Goal: Information Seeking & Learning: Find specific page/section

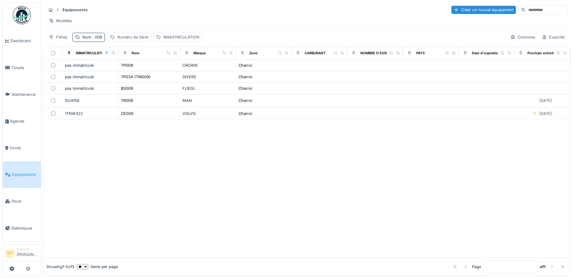
click at [22, 172] on span "Équipements" at bounding box center [25, 175] width 27 height 6
click at [99, 39] on span ": 009" at bounding box center [96, 37] width 11 height 5
click at [131, 70] on icon at bounding box center [128, 71] width 5 height 4
click at [118, 69] on input "Nom" at bounding box center [105, 71] width 60 height 13
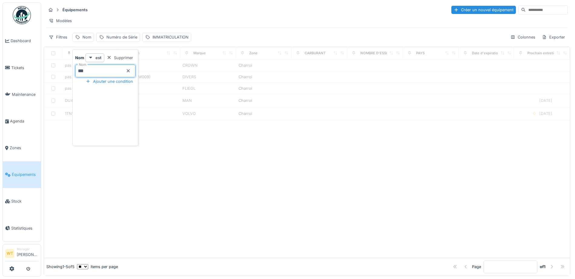
type input "***"
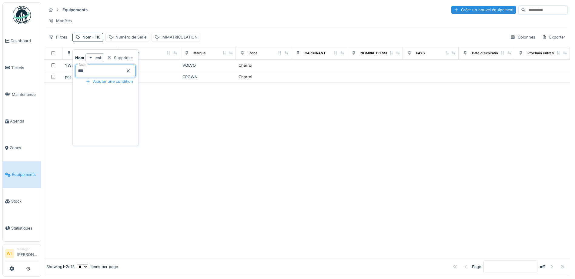
click at [158, 21] on div "Modèles" at bounding box center [307, 20] width 522 height 9
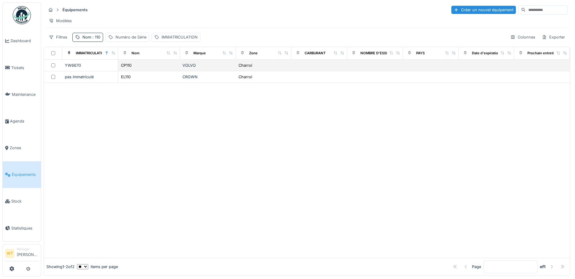
click at [138, 69] on div "CP110" at bounding box center [149, 65] width 57 height 6
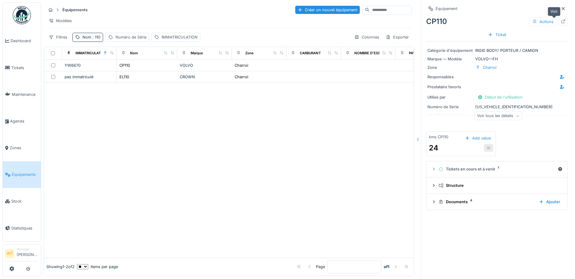
click at [561, 20] on icon at bounding box center [563, 21] width 5 height 4
click at [96, 39] on span ": 110" at bounding box center [95, 37] width 9 height 5
click at [131, 69] on icon at bounding box center [128, 71] width 5 height 4
click at [120, 69] on input "Nom" at bounding box center [105, 71] width 60 height 13
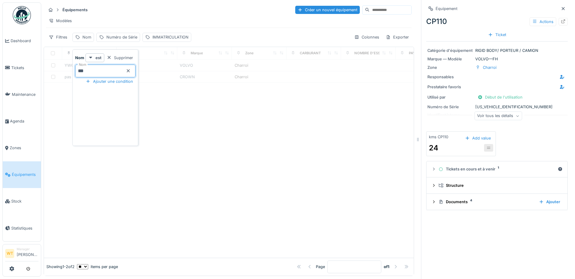
type input "***"
click at [182, 15] on div "Équipements Créer un nouvel équipement Modèles Filtres Nom : 101 Numéro de Séri…" at bounding box center [229, 23] width 371 height 42
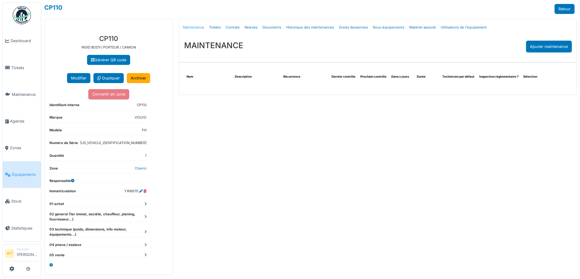
click at [197, 29] on link "Maintenance" at bounding box center [193, 27] width 26 height 14
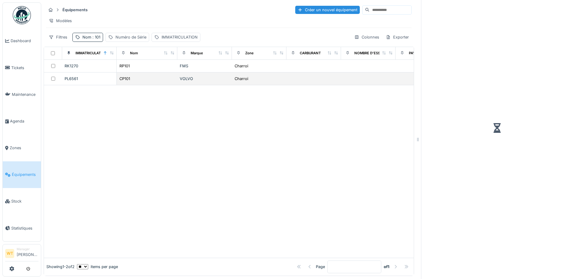
click at [142, 85] on td "CP101" at bounding box center [147, 79] width 61 height 13
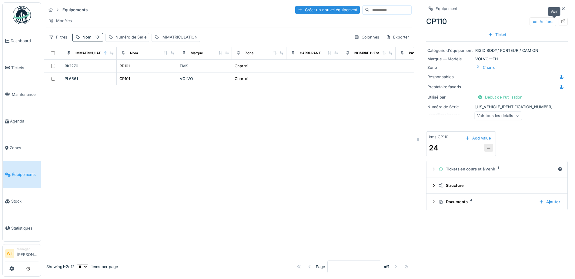
click at [559, 22] on div at bounding box center [563, 22] width 9 height 8
click at [130, 82] on div "CP101" at bounding box center [125, 79] width 11 height 6
click at [559, 20] on div at bounding box center [563, 22] width 9 height 8
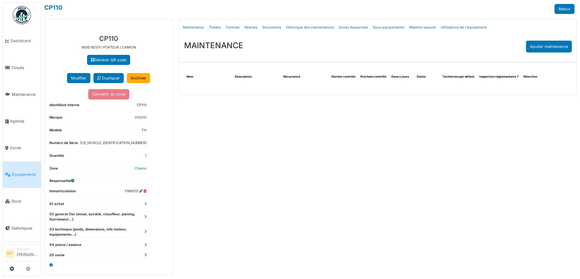
click at [30, 172] on span "Équipements" at bounding box center [25, 175] width 27 height 6
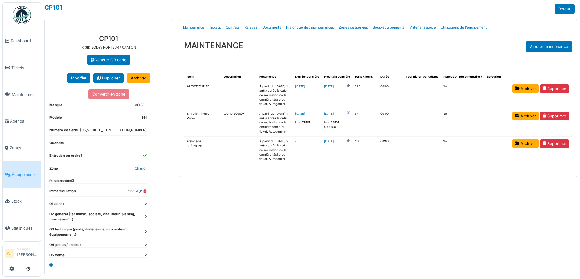
drag, startPoint x: 29, startPoint y: 176, endPoint x: 20, endPoint y: 172, distance: 10.3
click at [29, 176] on link "Équipements" at bounding box center [22, 174] width 38 height 27
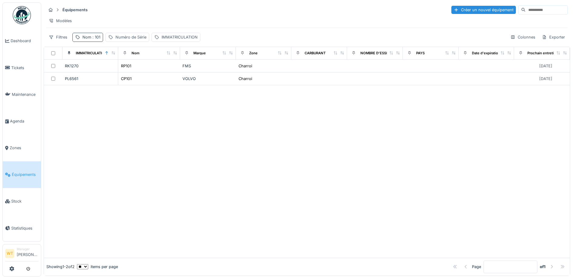
click at [95, 39] on span ": 101" at bounding box center [95, 37] width 9 height 5
click at [131, 71] on icon at bounding box center [128, 71] width 5 height 4
click at [122, 73] on input "Nom" at bounding box center [105, 71] width 60 height 13
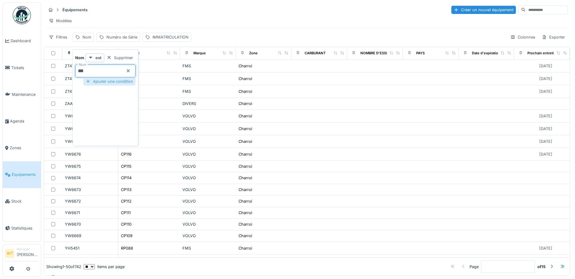
type input "***"
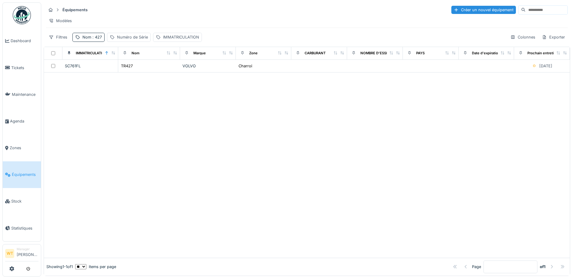
drag, startPoint x: 180, startPoint y: 24, endPoint x: 160, endPoint y: 62, distance: 43.4
click at [180, 25] on div "Modèles" at bounding box center [307, 20] width 522 height 9
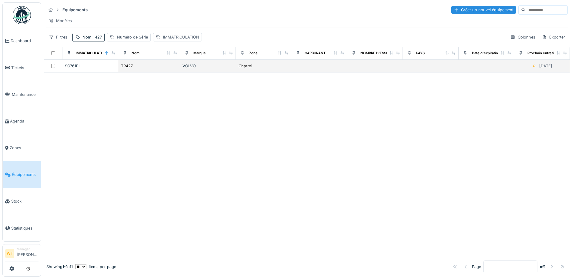
click at [159, 68] on div "TR427" at bounding box center [149, 66] width 57 height 6
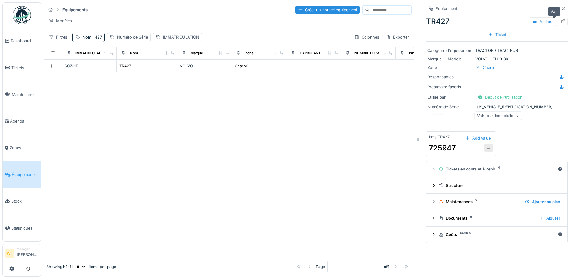
click at [561, 22] on icon at bounding box center [563, 21] width 5 height 4
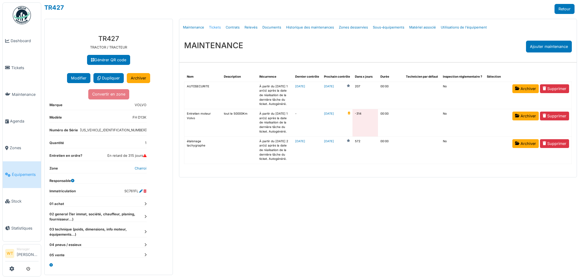
click at [217, 28] on link "Tickets" at bounding box center [215, 27] width 17 height 14
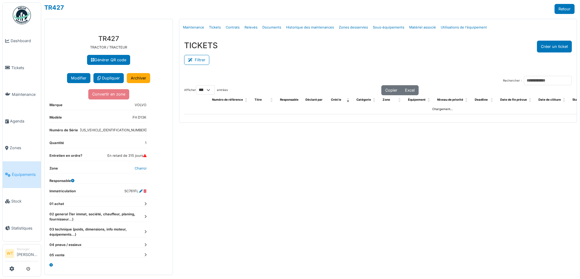
select select "***"
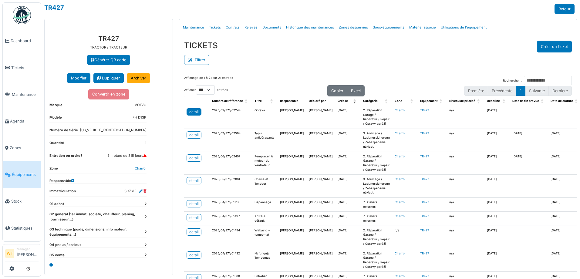
click at [190, 112] on div "detail" at bounding box center [193, 111] width 9 height 5
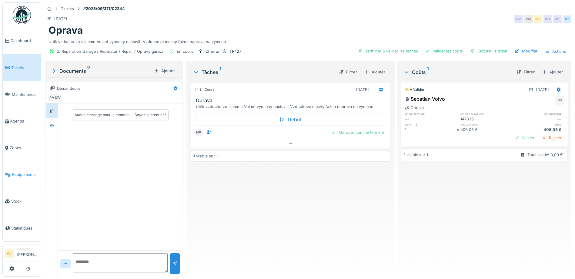
click at [25, 172] on span "Équipements" at bounding box center [25, 175] width 27 height 6
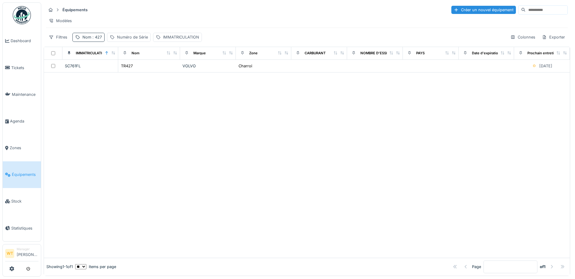
click at [98, 39] on span ": 427" at bounding box center [96, 37] width 11 height 5
click at [131, 71] on icon at bounding box center [128, 71] width 5 height 4
click at [125, 69] on input "Nom" at bounding box center [105, 71] width 60 height 13
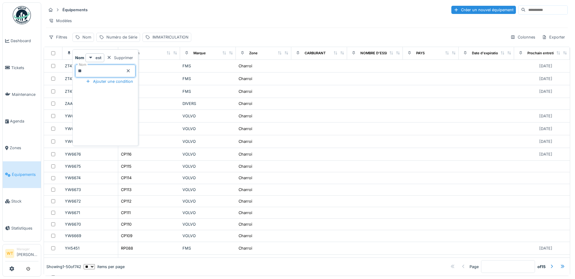
type input "**"
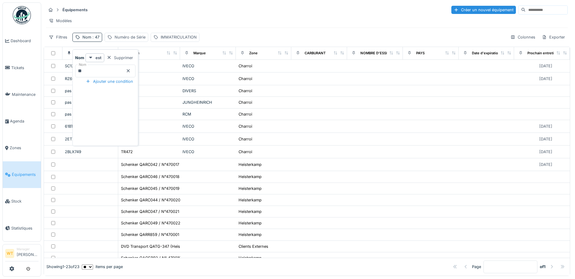
click at [122, 17] on div "Modèles" at bounding box center [307, 20] width 522 height 9
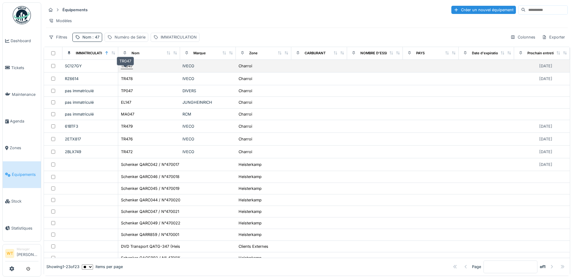
click at [121, 69] on div "TR047" at bounding box center [127, 66] width 12 height 6
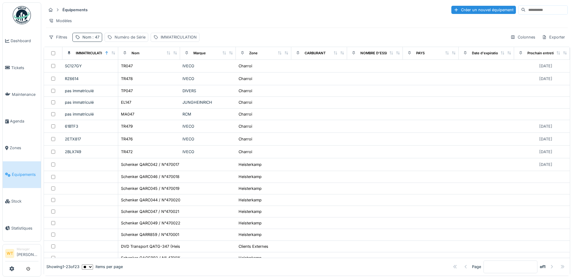
click at [94, 39] on span ": 47" at bounding box center [95, 37] width 8 height 5
click at [130, 72] on icon at bounding box center [128, 70] width 3 height 3
click at [127, 72] on input "Nom" at bounding box center [105, 71] width 60 height 13
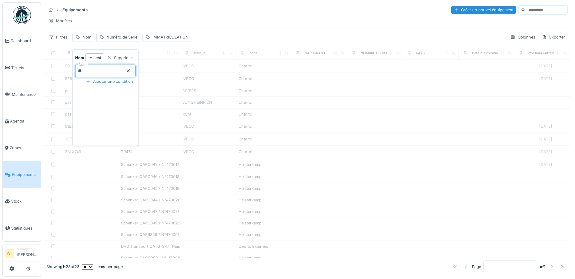
type input "**"
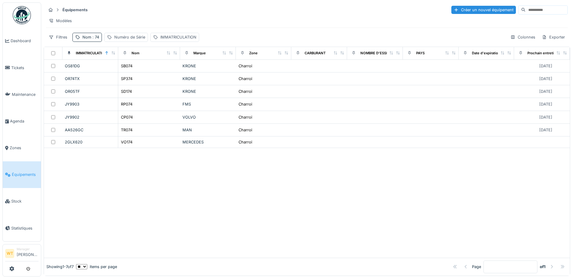
click at [184, 11] on div "Équipements Créer un nouvel équipement" at bounding box center [307, 10] width 522 height 10
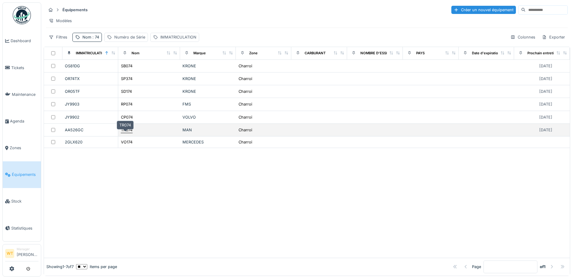
click at [129, 133] on div "TR074" at bounding box center [127, 130] width 12 height 6
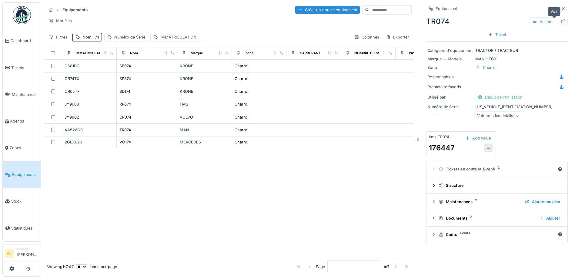
click at [561, 21] on icon at bounding box center [563, 21] width 5 height 4
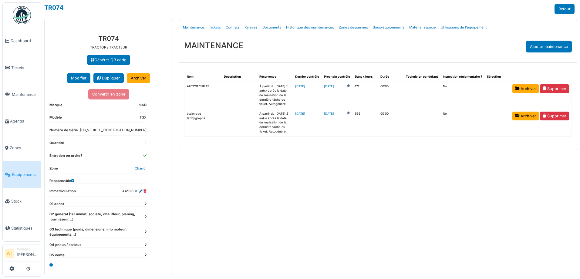
click at [215, 27] on link "Tickets" at bounding box center [215, 27] width 17 height 14
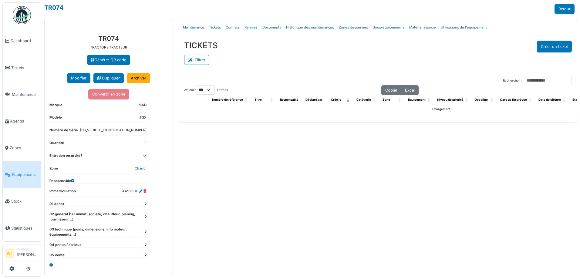
select select "***"
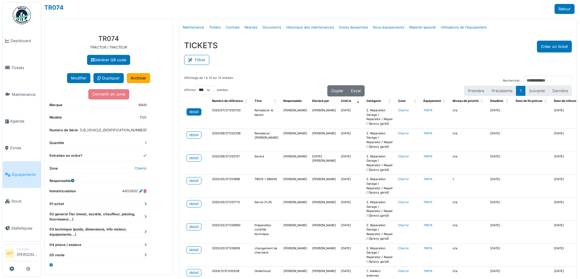
click at [191, 111] on div "detail" at bounding box center [193, 111] width 9 height 5
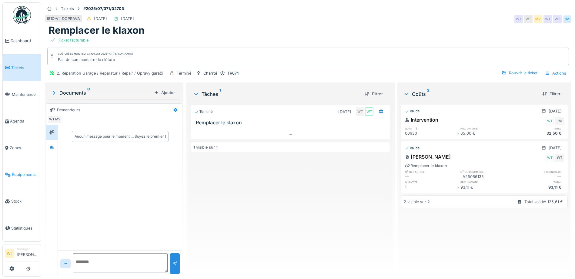
click at [18, 172] on span "Équipements" at bounding box center [25, 175] width 27 height 6
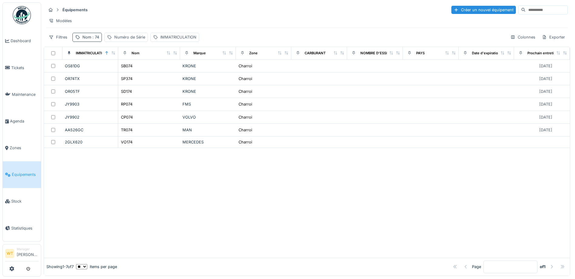
click at [93, 39] on span ": 74" at bounding box center [95, 37] width 8 height 5
click at [131, 72] on icon at bounding box center [128, 71] width 5 height 4
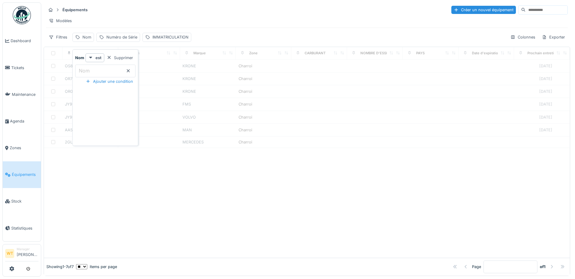
click at [129, 71] on input "Nom" at bounding box center [105, 71] width 60 height 13
type input "***"
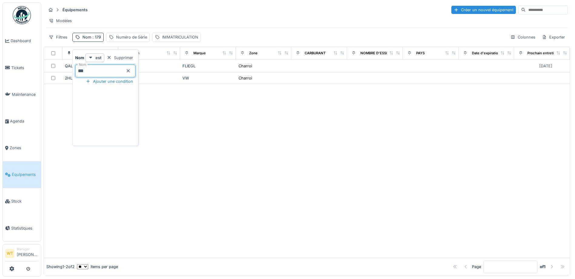
click at [213, 118] on div at bounding box center [307, 171] width 526 height 174
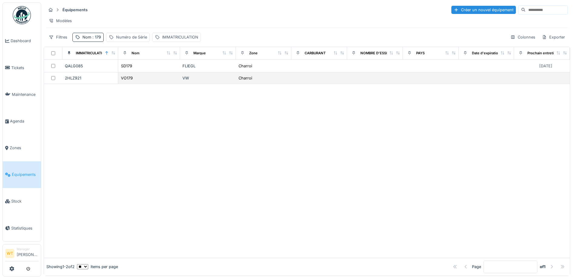
click at [137, 84] on td "VO179" at bounding box center [149, 79] width 62 height 12
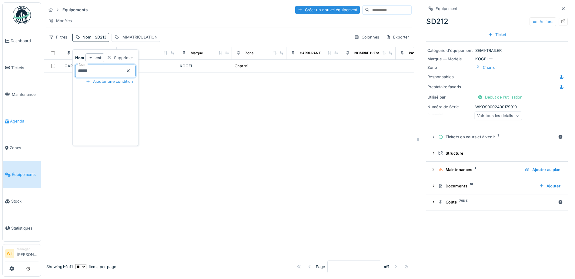
click at [16, 125] on link "Agenda" at bounding box center [22, 121] width 38 height 27
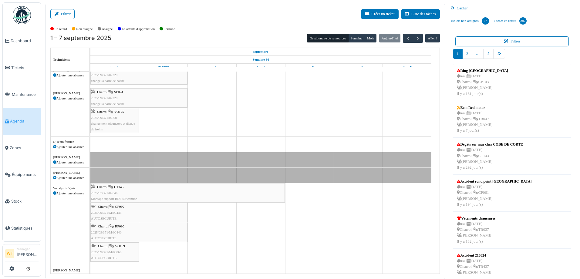
scroll to position [185, 0]
